Goal: Task Accomplishment & Management: Use online tool/utility

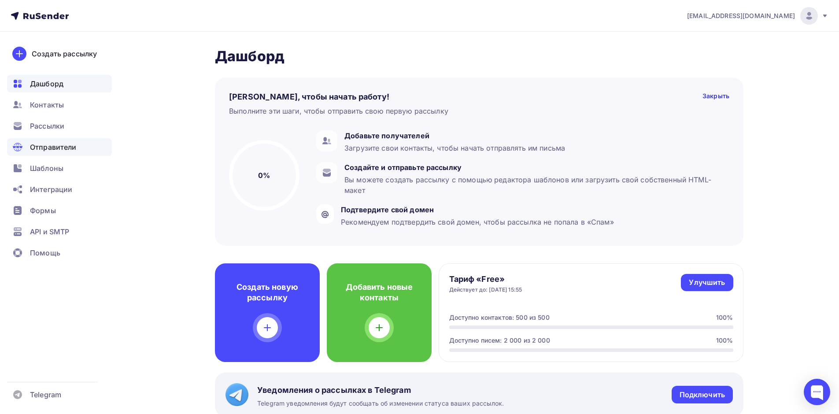
click at [65, 139] on div "Отправители" at bounding box center [59, 147] width 105 height 18
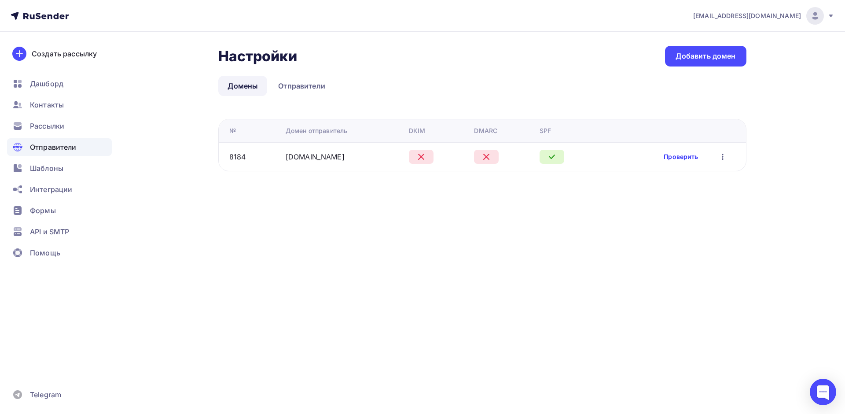
click at [684, 158] on link "Проверить" at bounding box center [681, 156] width 34 height 9
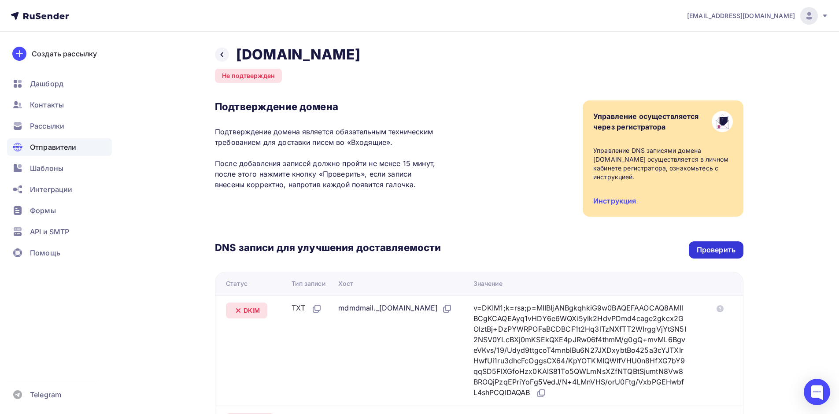
click at [725, 249] on div "Проверить" at bounding box center [716, 250] width 39 height 10
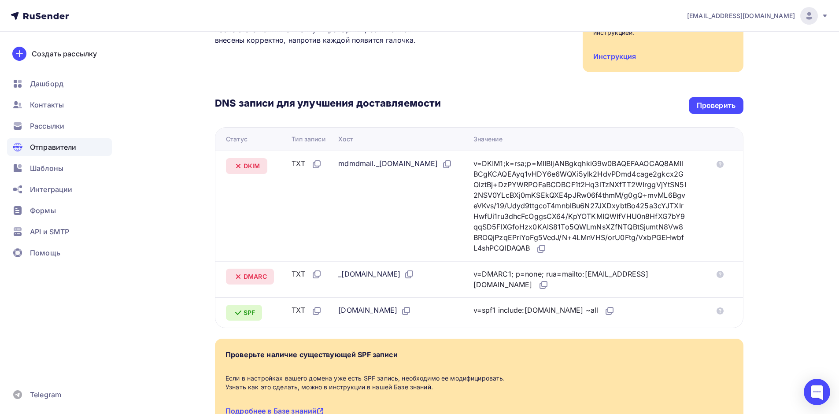
scroll to position [176, 0]
